Goal: Information Seeking & Learning: Learn about a topic

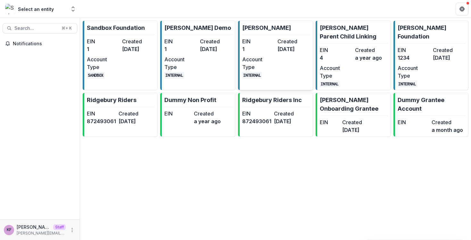
click at [278, 47] on dd "[DATE]" at bounding box center [294, 49] width 33 height 8
click at [273, 39] on dt "EIN" at bounding box center [258, 41] width 33 height 8
click at [259, 40] on dt "EIN" at bounding box center [258, 41] width 33 height 8
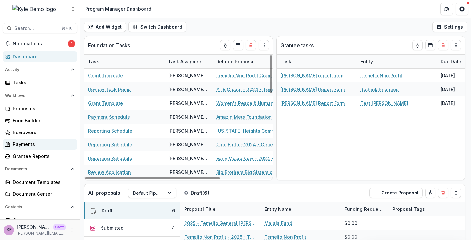
scroll to position [91, 0]
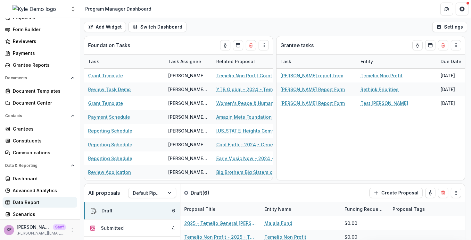
click at [34, 204] on div "Data Report" at bounding box center [42, 202] width 59 height 7
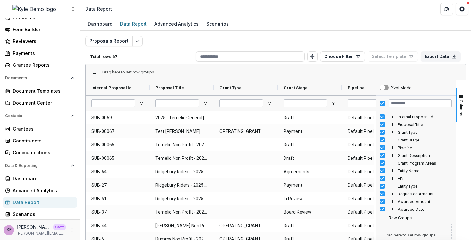
click at [375, 97] on div at bounding box center [376, 184] width 2 height 208
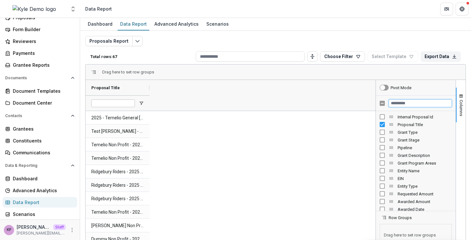
click at [406, 104] on input "Filter Columns Input" at bounding box center [420, 103] width 63 height 8
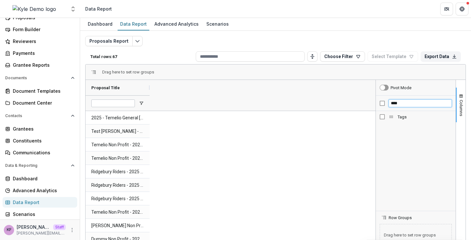
type input "****"
drag, startPoint x: 391, startPoint y: 115, endPoint x: 122, endPoint y: 73, distance: 271.9
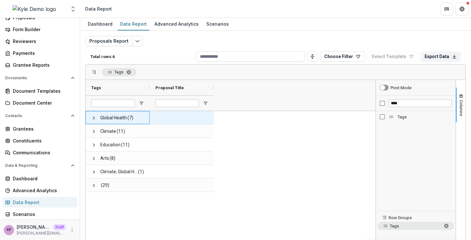
click at [95, 115] on span at bounding box center [93, 117] width 5 height 13
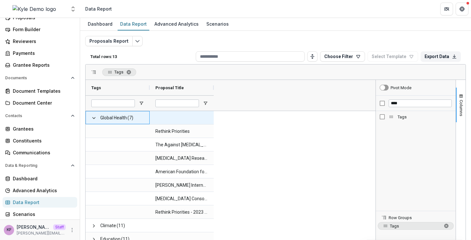
click at [92, 122] on span at bounding box center [93, 117] width 5 height 13
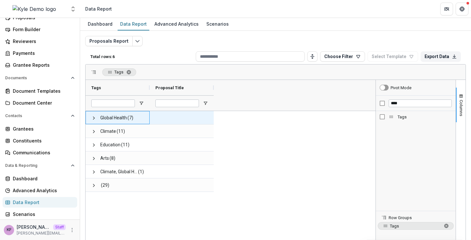
click at [140, 121] on span "Global Health (7)" at bounding box center [117, 117] width 53 height 13
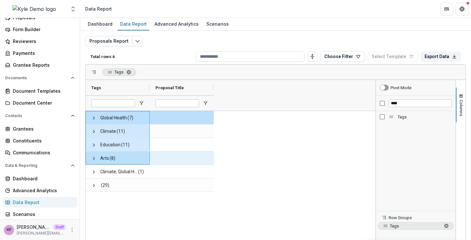
click at [129, 160] on span "Arts (8)" at bounding box center [117, 158] width 53 height 13
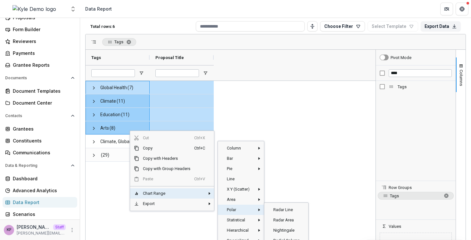
scroll to position [49, 0]
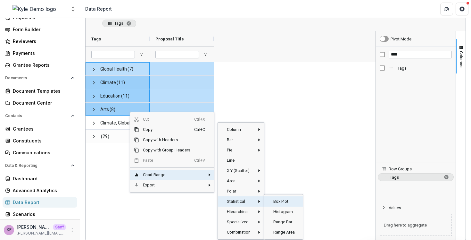
click at [277, 201] on span "Box Plot‎" at bounding box center [284, 201] width 29 height 10
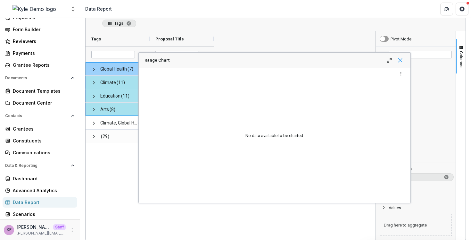
click at [403, 59] on span "Range Chart" at bounding box center [400, 60] width 5 height 5
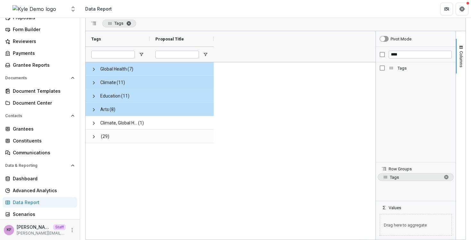
click at [129, 25] on span "Tags. Press ENTER to sort. Press DELETE to remove" at bounding box center [128, 23] width 5 height 5
